Goal: Task Accomplishment & Management: Use online tool/utility

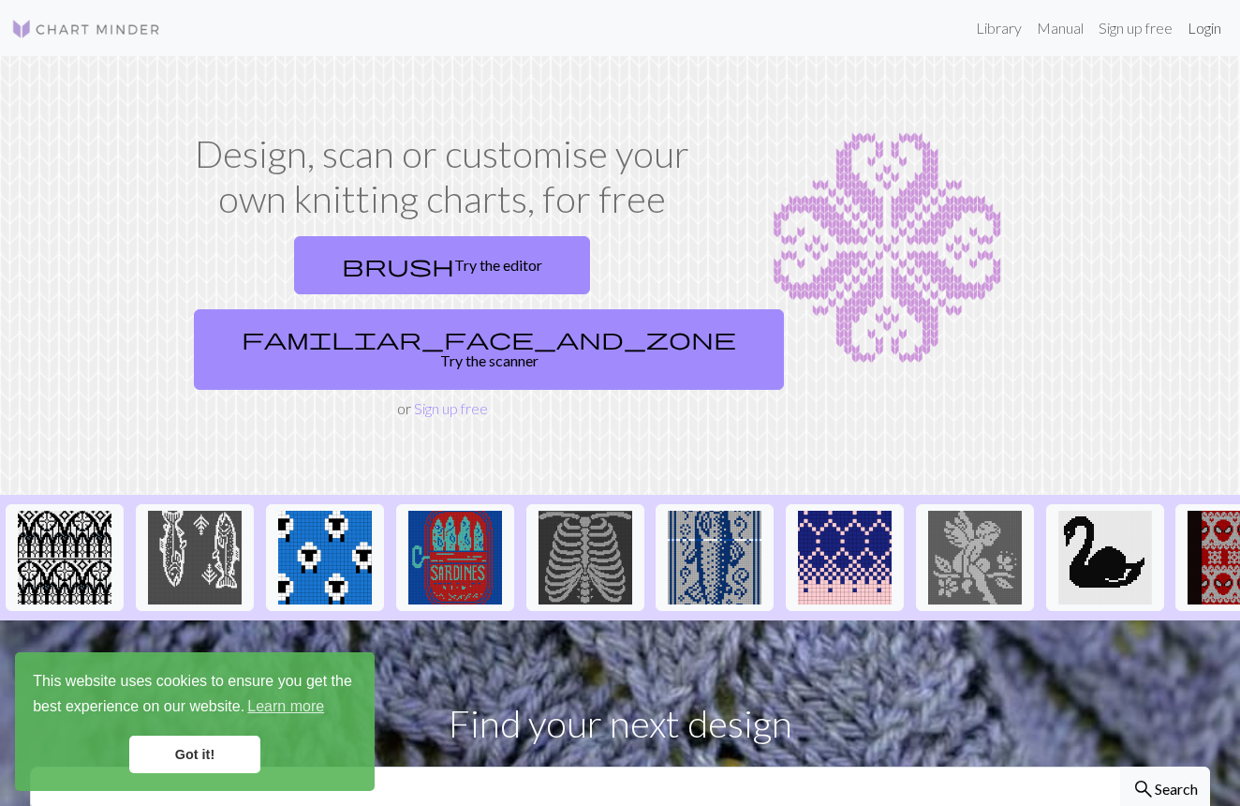
click at [1185, 36] on link "Login" at bounding box center [1204, 27] width 49 height 37
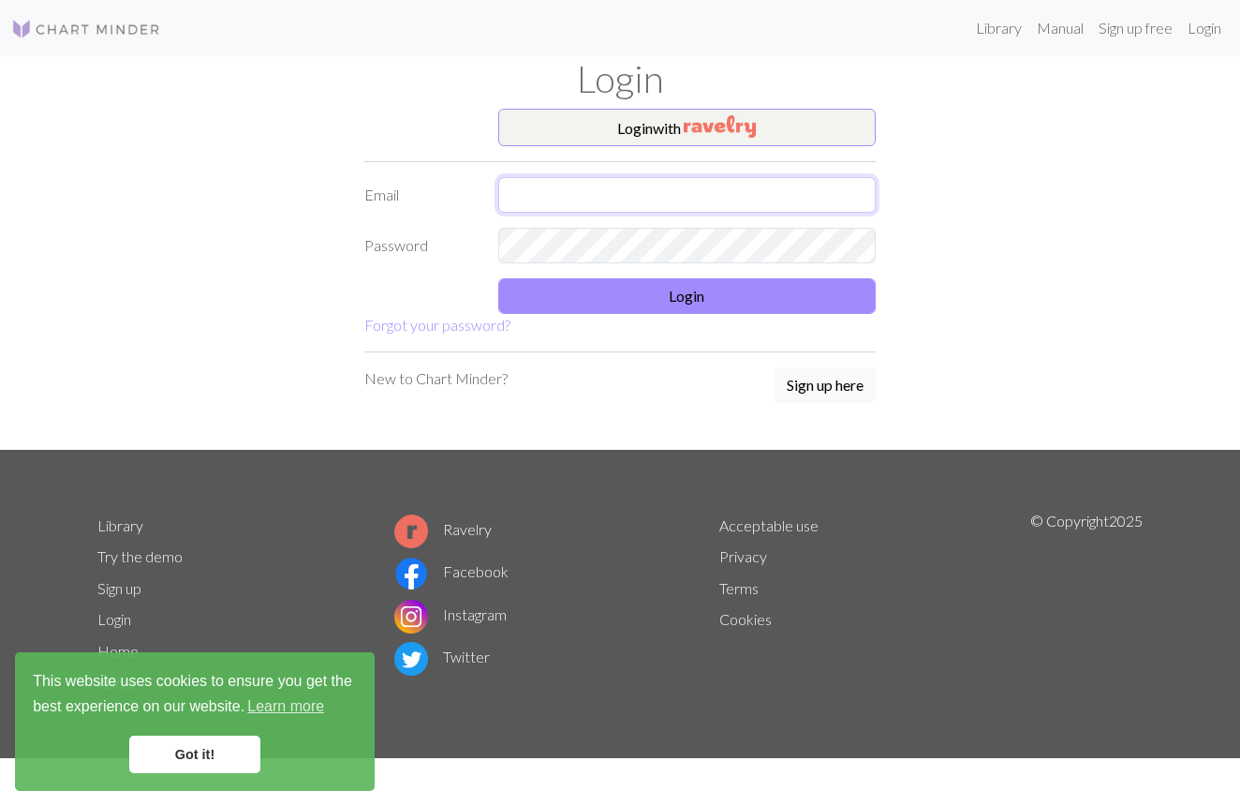
type input "[EMAIL_ADDRESS][DOMAIN_NAME]"
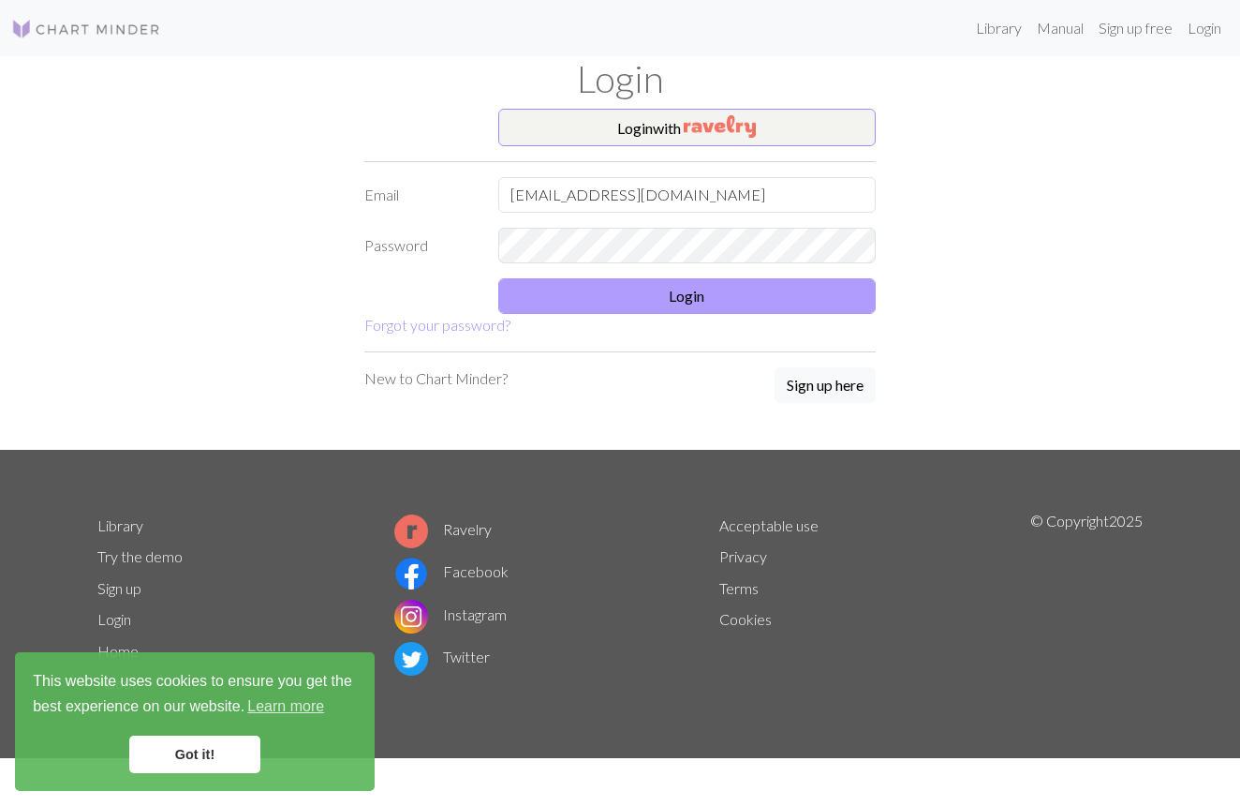
click at [666, 290] on button "Login" at bounding box center [687, 296] width 378 height 36
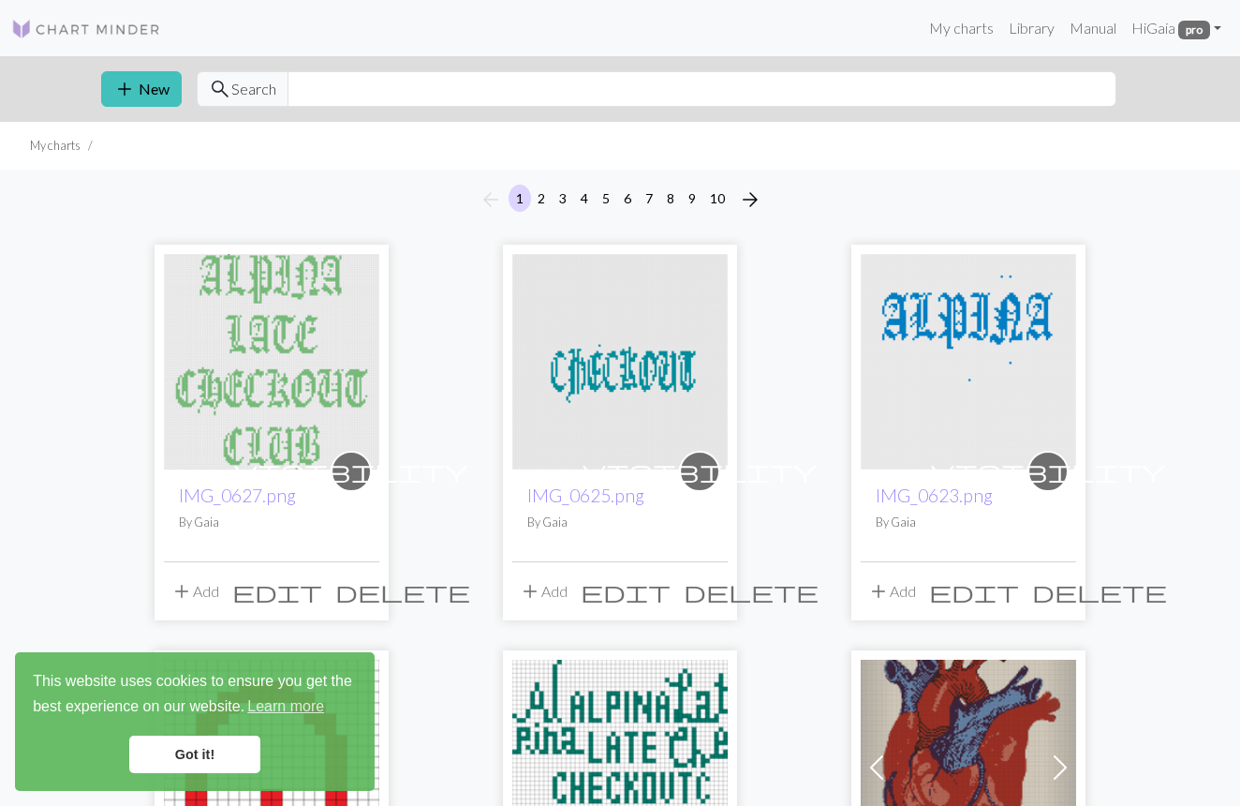
click at [358, 365] on img at bounding box center [271, 361] width 215 height 215
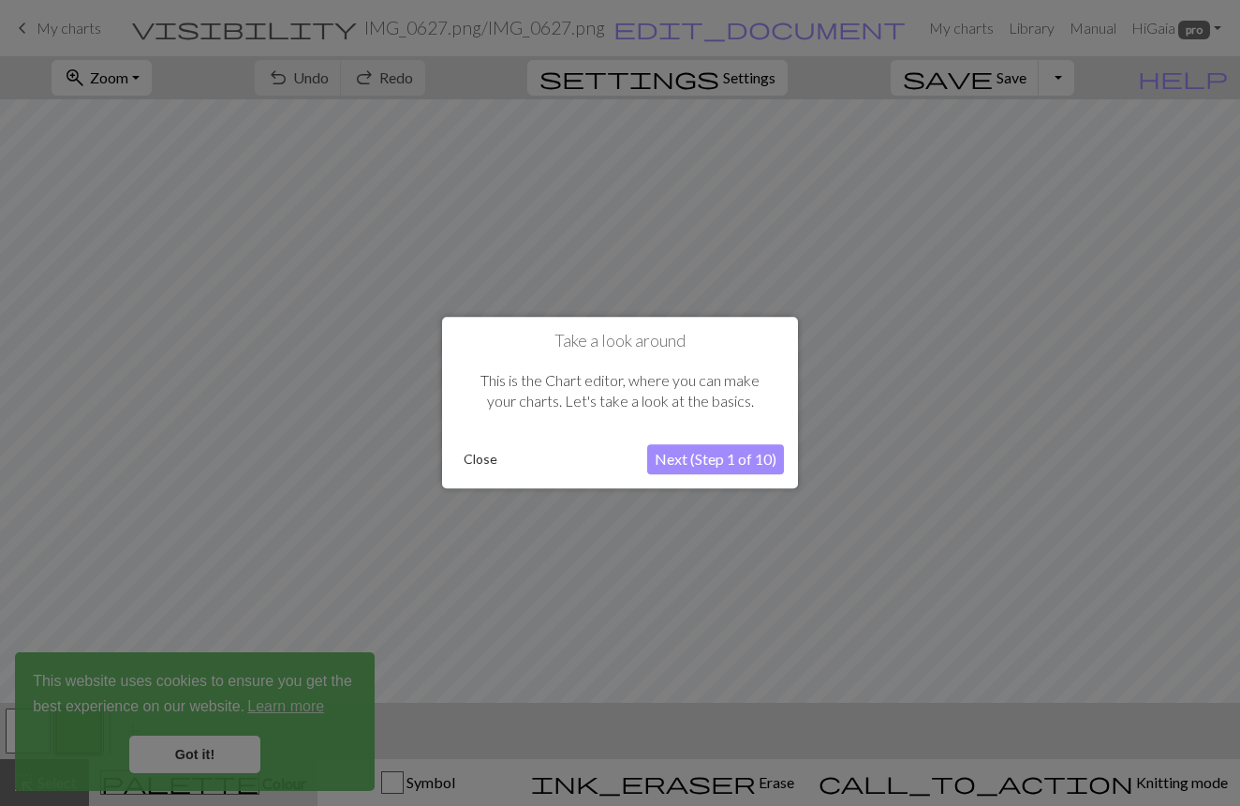
click at [472, 463] on button "Close" at bounding box center [480, 460] width 49 height 28
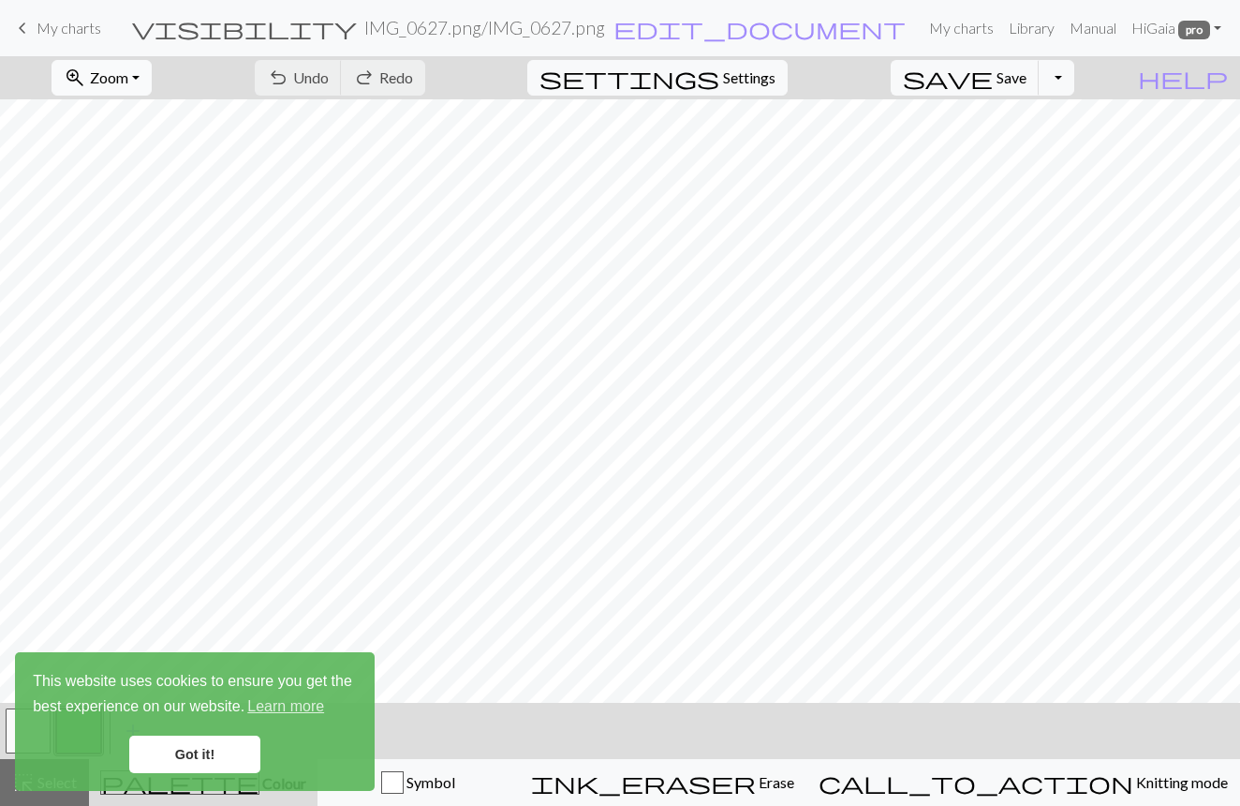
drag, startPoint x: 152, startPoint y: 74, endPoint x: 183, endPoint y: 84, distance: 32.6
click at [128, 78] on span "Zoom" at bounding box center [109, 77] width 38 height 18
click at [171, 126] on button "Fit all" at bounding box center [126, 119] width 148 height 30
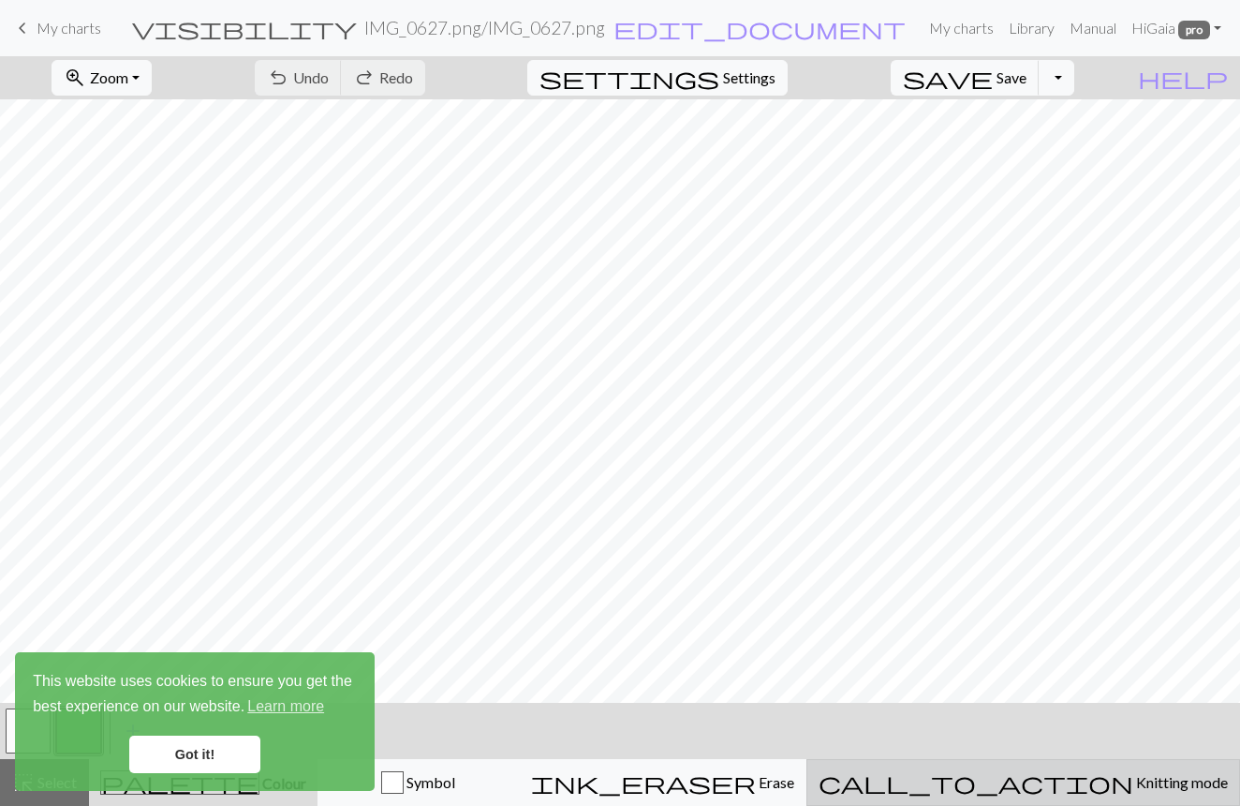
click at [1134, 780] on span "Knitting mode" at bounding box center [1181, 782] width 95 height 18
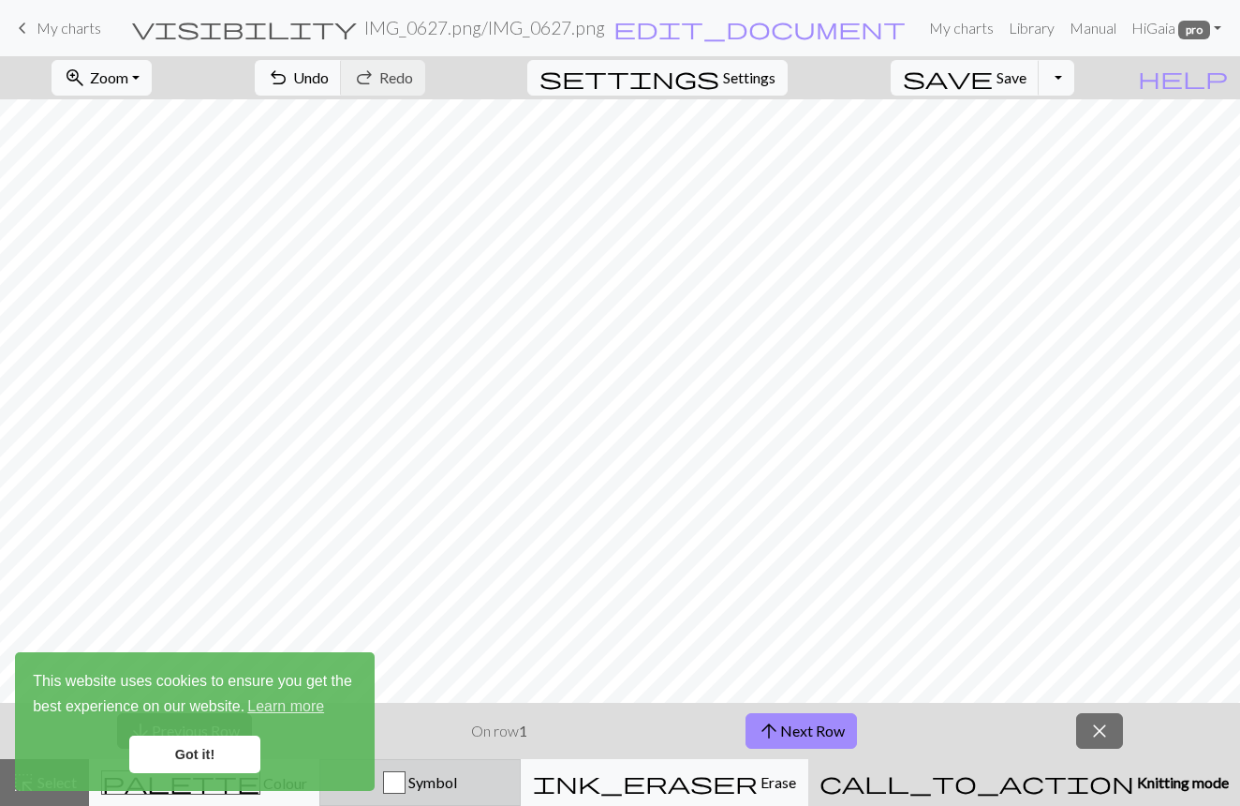
click at [457, 783] on span "Symbol" at bounding box center [432, 782] width 52 height 18
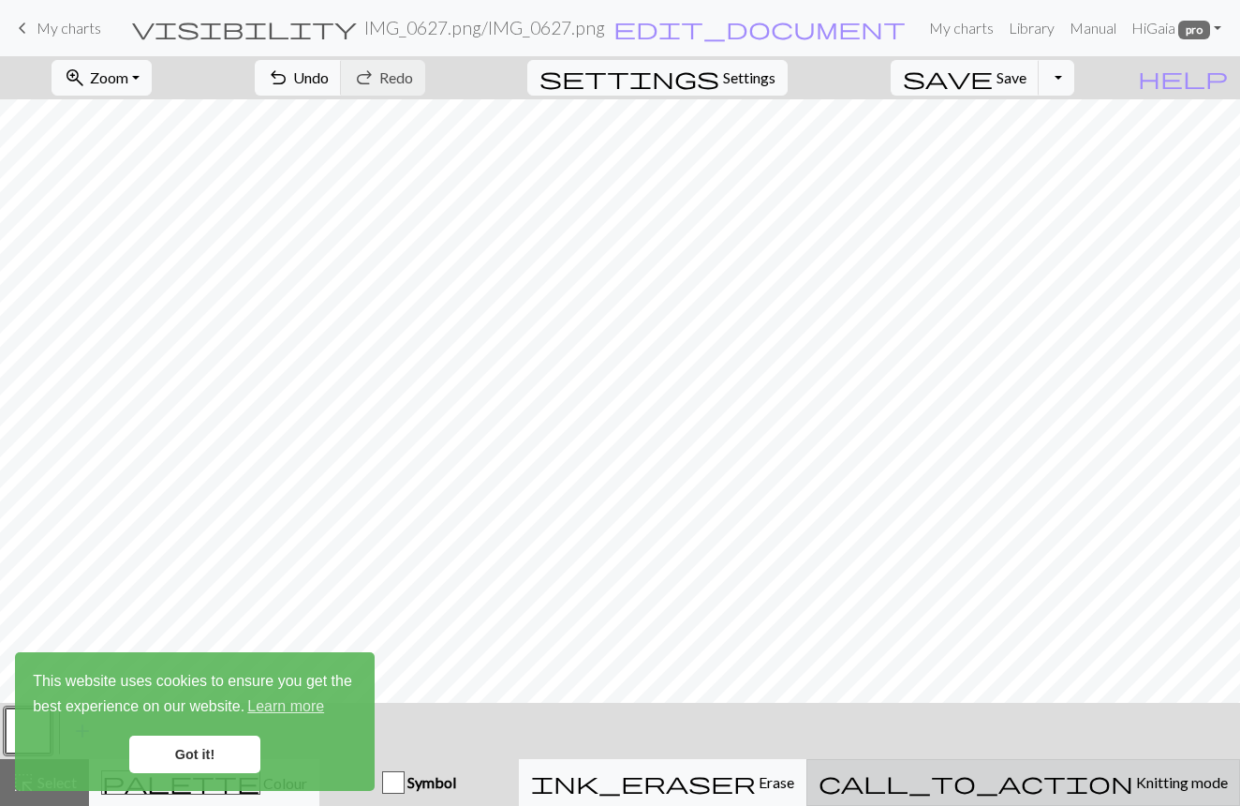
click at [1134, 781] on span "Knitting mode" at bounding box center [1181, 782] width 95 height 18
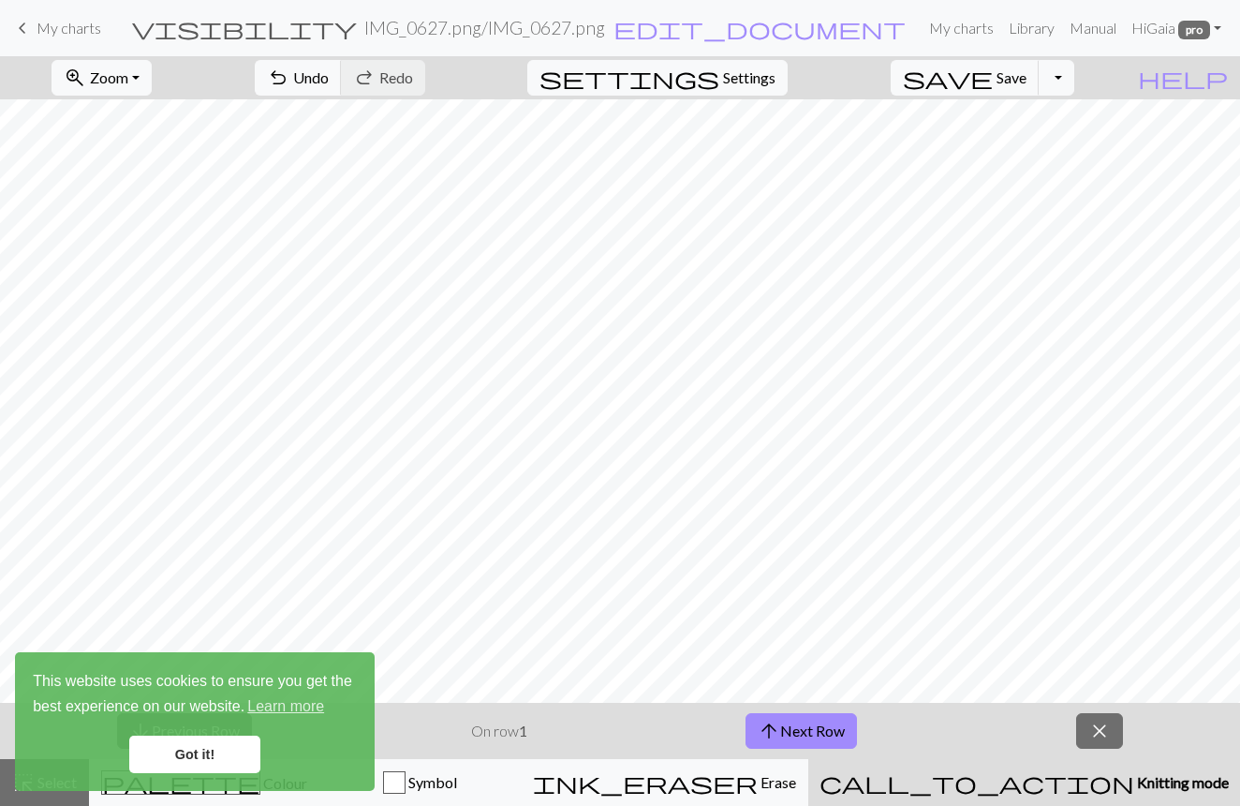
click at [194, 747] on link "Got it!" at bounding box center [194, 753] width 131 height 37
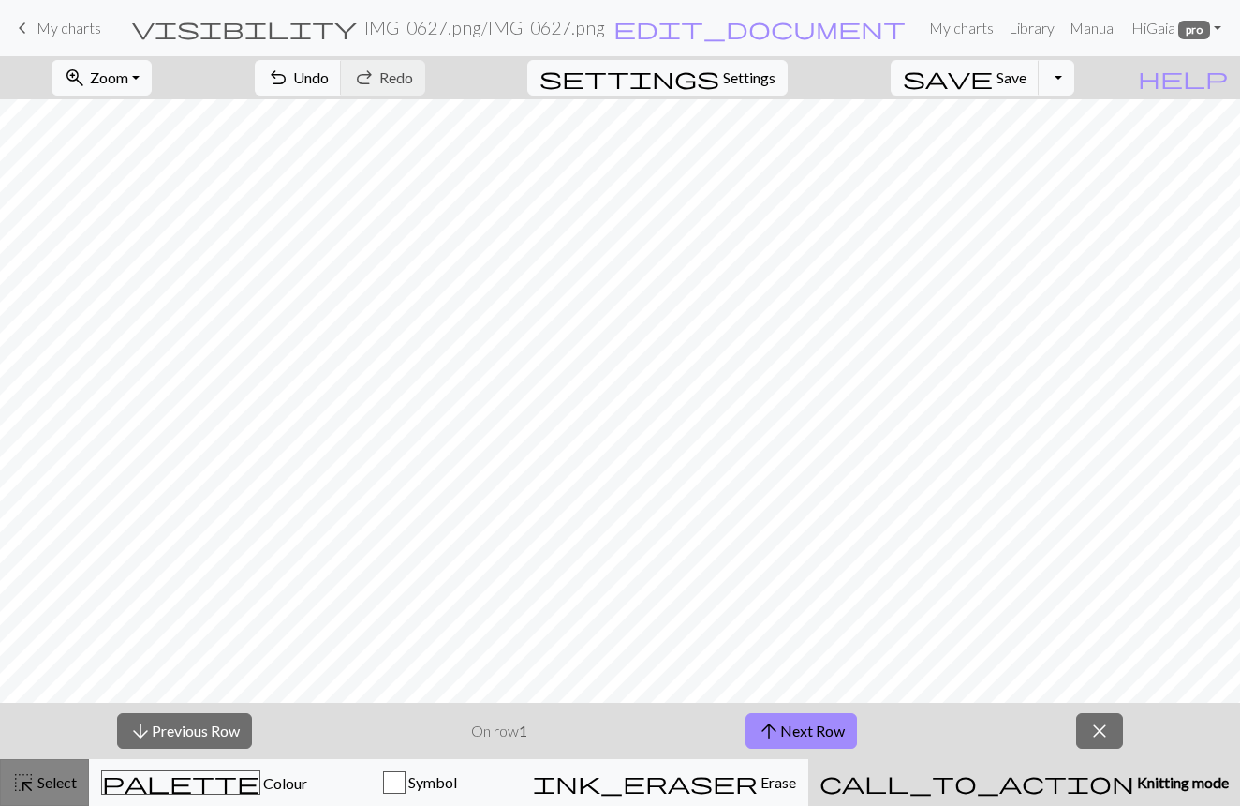
click at [56, 779] on span "Select" at bounding box center [56, 782] width 42 height 18
click at [1106, 729] on span "close" at bounding box center [1100, 731] width 22 height 26
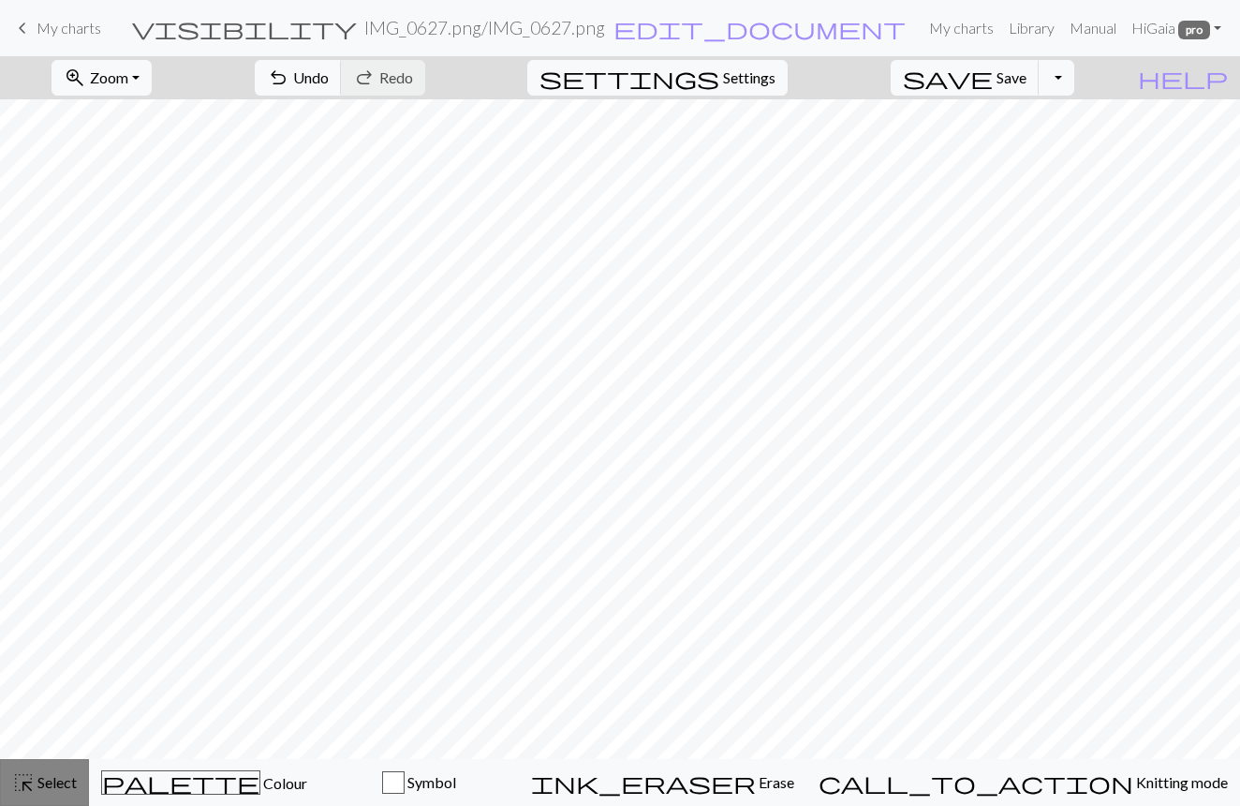
click at [60, 798] on button "highlight_alt Select Select" at bounding box center [44, 782] width 89 height 47
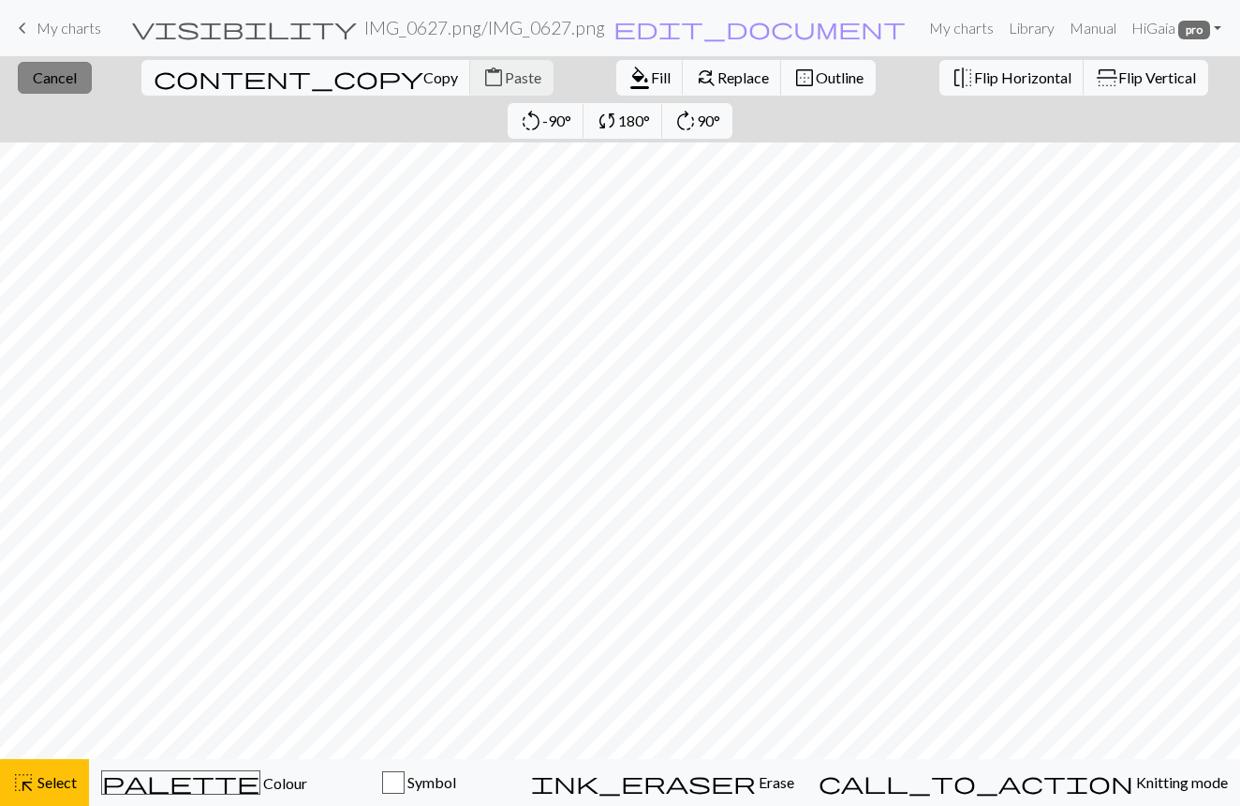
click at [38, 82] on span "Cancel" at bounding box center [55, 77] width 44 height 18
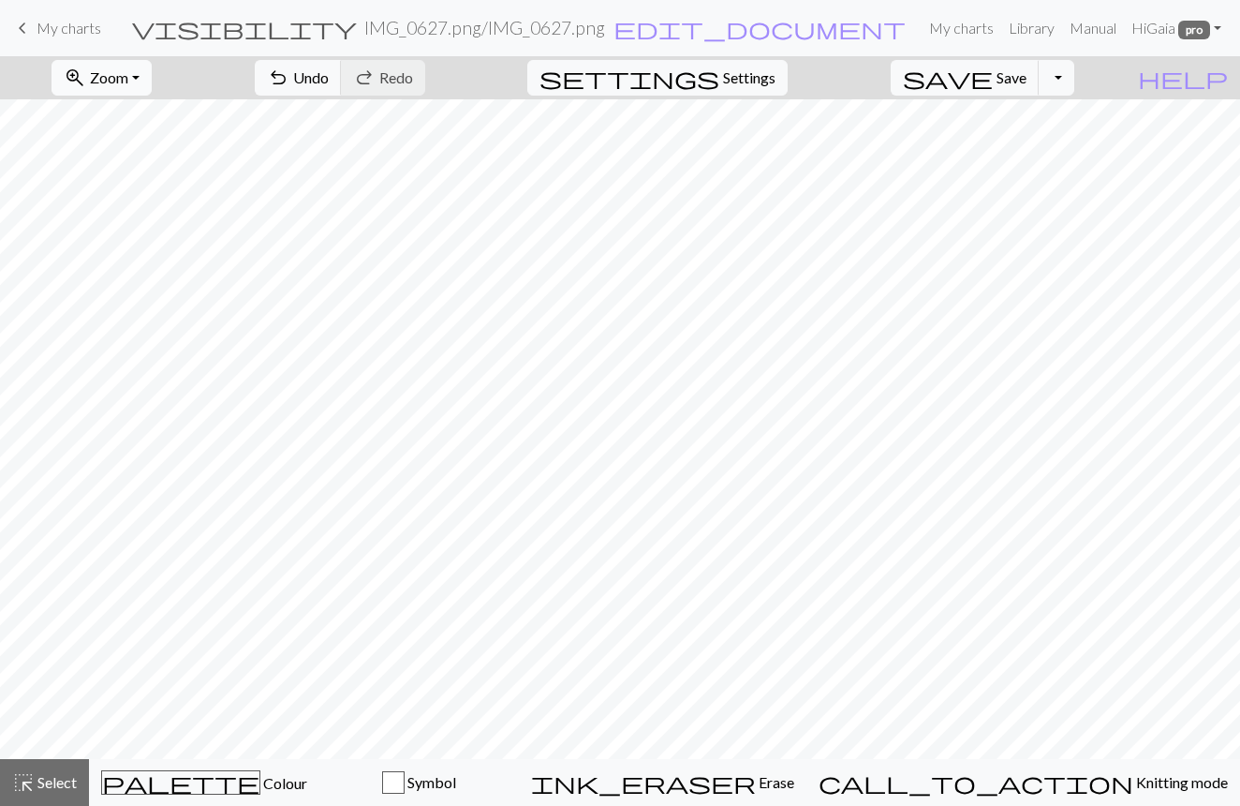
click at [152, 71] on button "zoom_in Zoom Zoom" at bounding box center [102, 78] width 100 height 36
click at [159, 141] on button "Fit width" at bounding box center [126, 149] width 148 height 30
click at [128, 76] on span "Zoom" at bounding box center [109, 77] width 38 height 18
click at [144, 171] on button "Fit height" at bounding box center [126, 179] width 148 height 30
click at [148, 97] on div "zoom_in Zoom Zoom Fit all Fit width Fit height 50% 100% 150% 200%" at bounding box center [101, 77] width 128 height 43
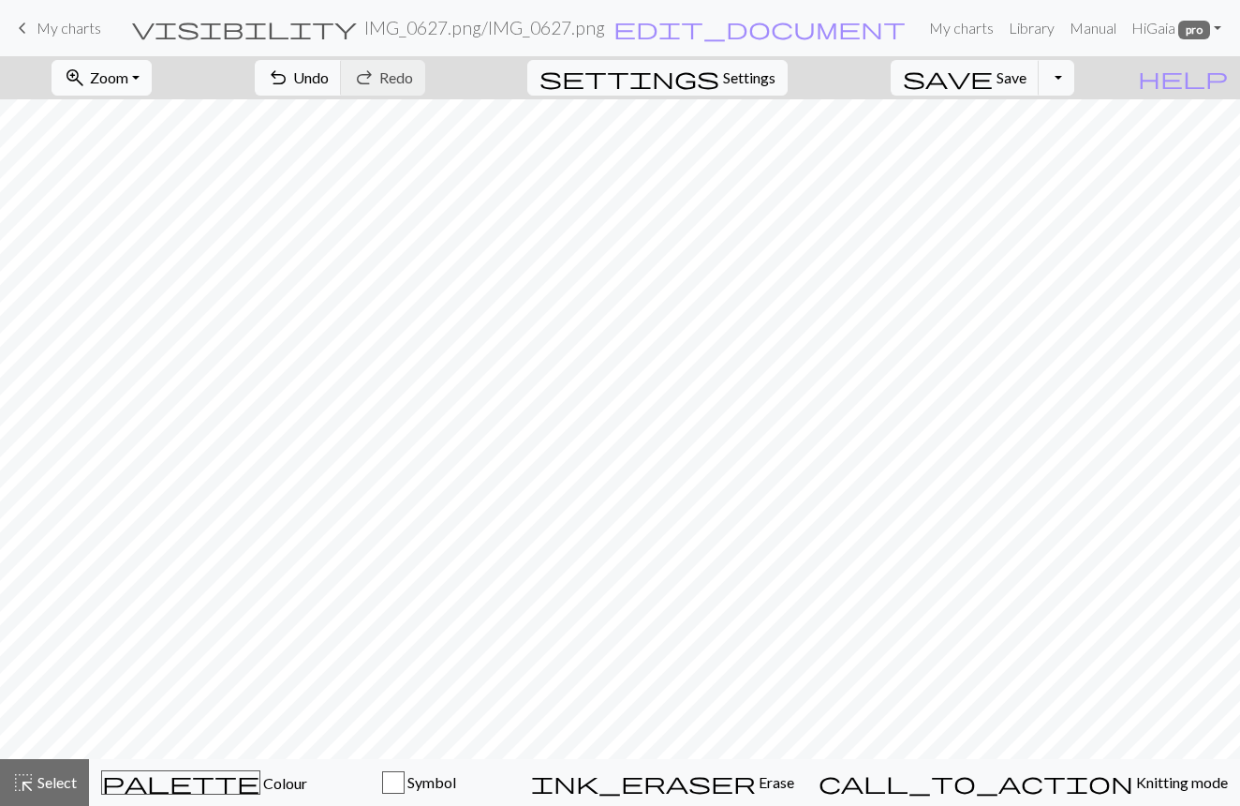
click at [128, 85] on span "Zoom" at bounding box center [109, 77] width 38 height 18
click at [140, 213] on button "50%" at bounding box center [126, 225] width 148 height 30
